Goal: Transaction & Acquisition: Purchase product/service

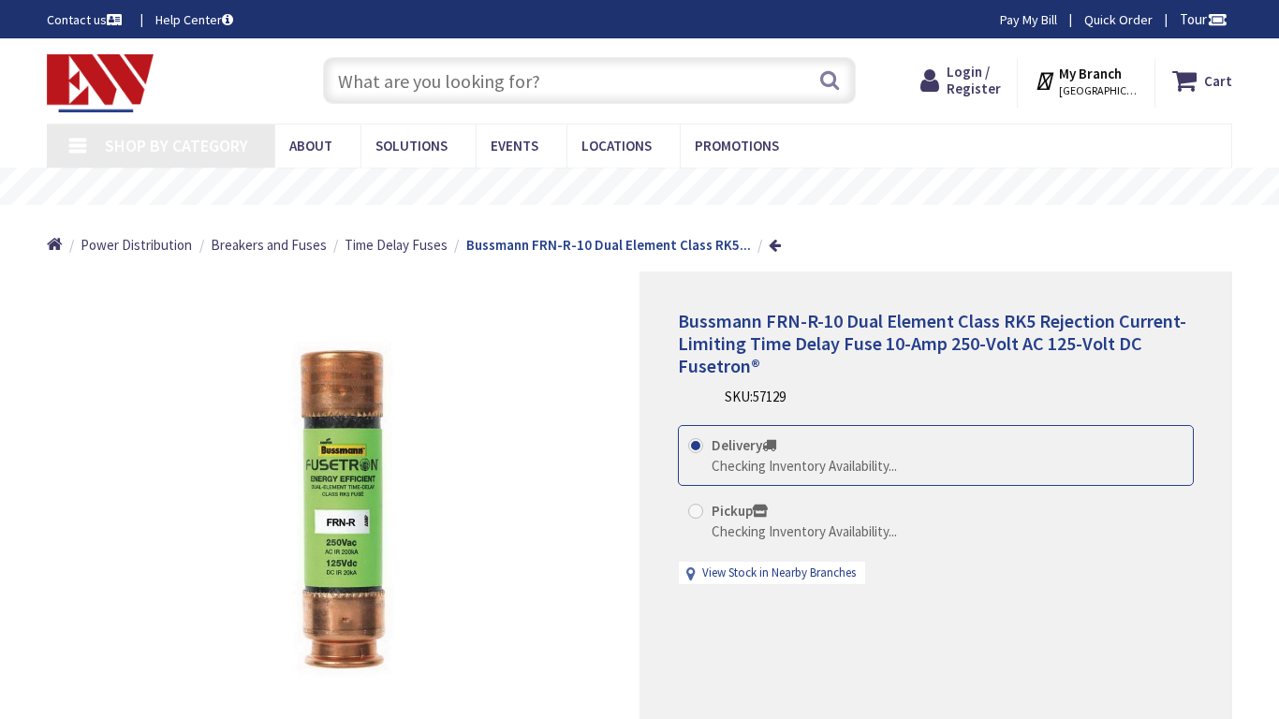
type input "[PERSON_NAME][STREET_ADDRESS]"
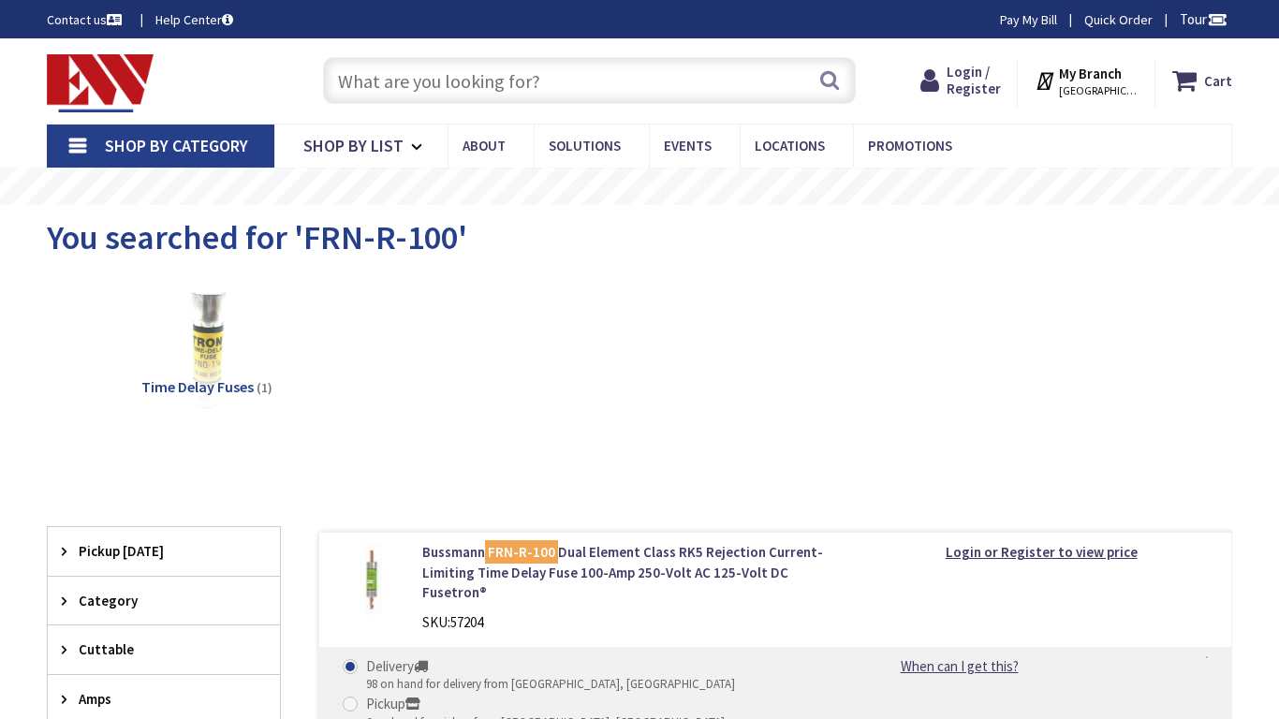
type input "[PERSON_NAME][STREET_ADDRESS]"
